Goal: Information Seeking & Learning: Learn about a topic

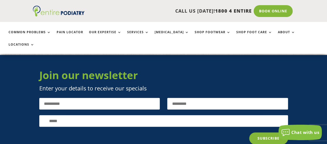
scroll to position [2179, 0]
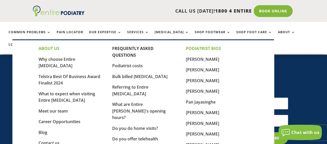
click at [202, 49] on strong "PODIATRIST BIOS" at bounding box center [203, 49] width 35 height 6
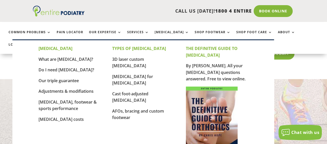
scroll to position [2036, 0]
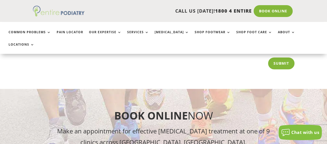
click at [68, 13] on img at bounding box center [59, 11] width 52 height 11
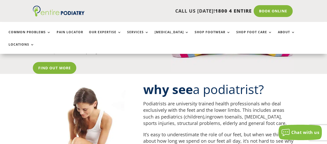
scroll to position [1738, 0]
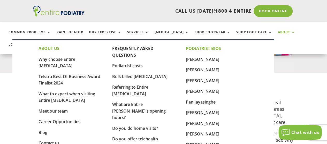
click at [278, 32] on link "About" at bounding box center [286, 35] width 17 height 11
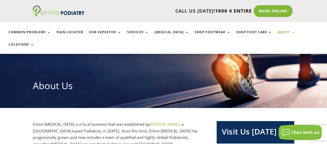
scroll to position [42, 0]
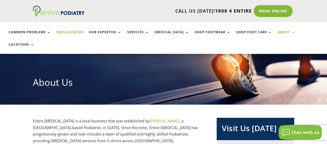
click at [70, 34] on link "Pain Locator" at bounding box center [70, 35] width 27 height 11
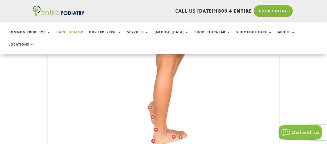
scroll to position [166, 0]
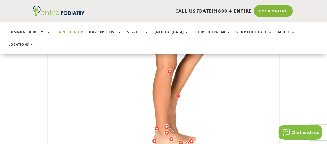
click at [166, 130] on div at bounding box center [166, 132] width 5 height 5
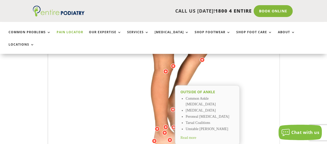
click at [170, 138] on div at bounding box center [169, 140] width 5 height 5
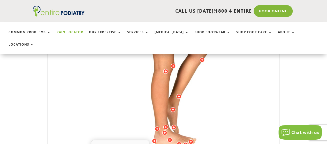
scroll to position [208, 0]
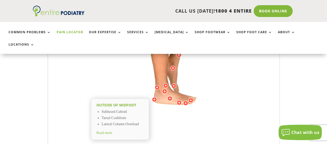
click at [170, 96] on div at bounding box center [169, 98] width 5 height 5
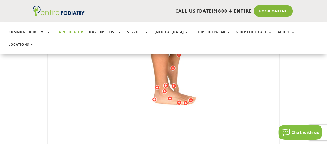
click at [177, 100] on div at bounding box center [178, 102] width 5 height 5
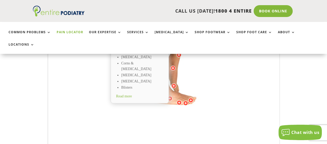
scroll to position [187, 0]
